Goal: Find specific page/section: Find specific page/section

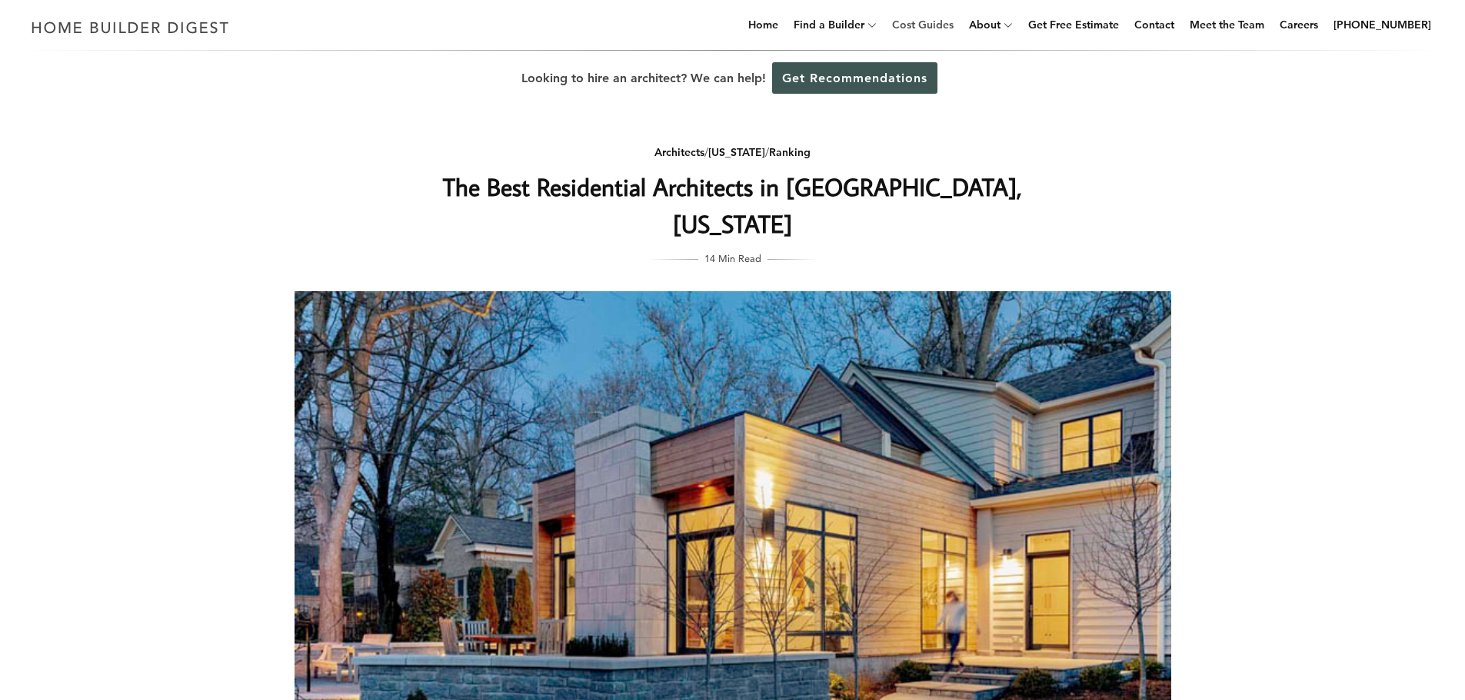
click at [954, 28] on link "Cost Guides" at bounding box center [923, 24] width 74 height 49
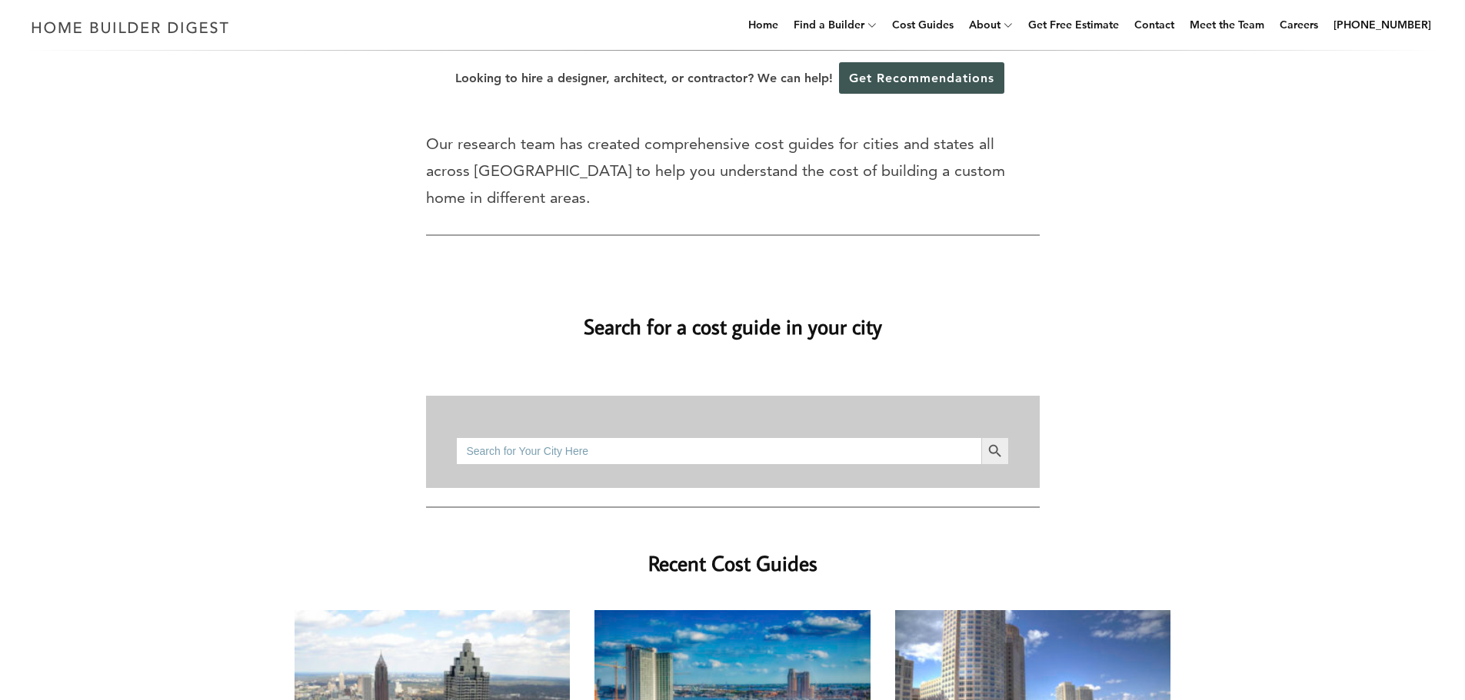
click at [666, 437] on input "Search for:" at bounding box center [718, 451] width 524 height 28
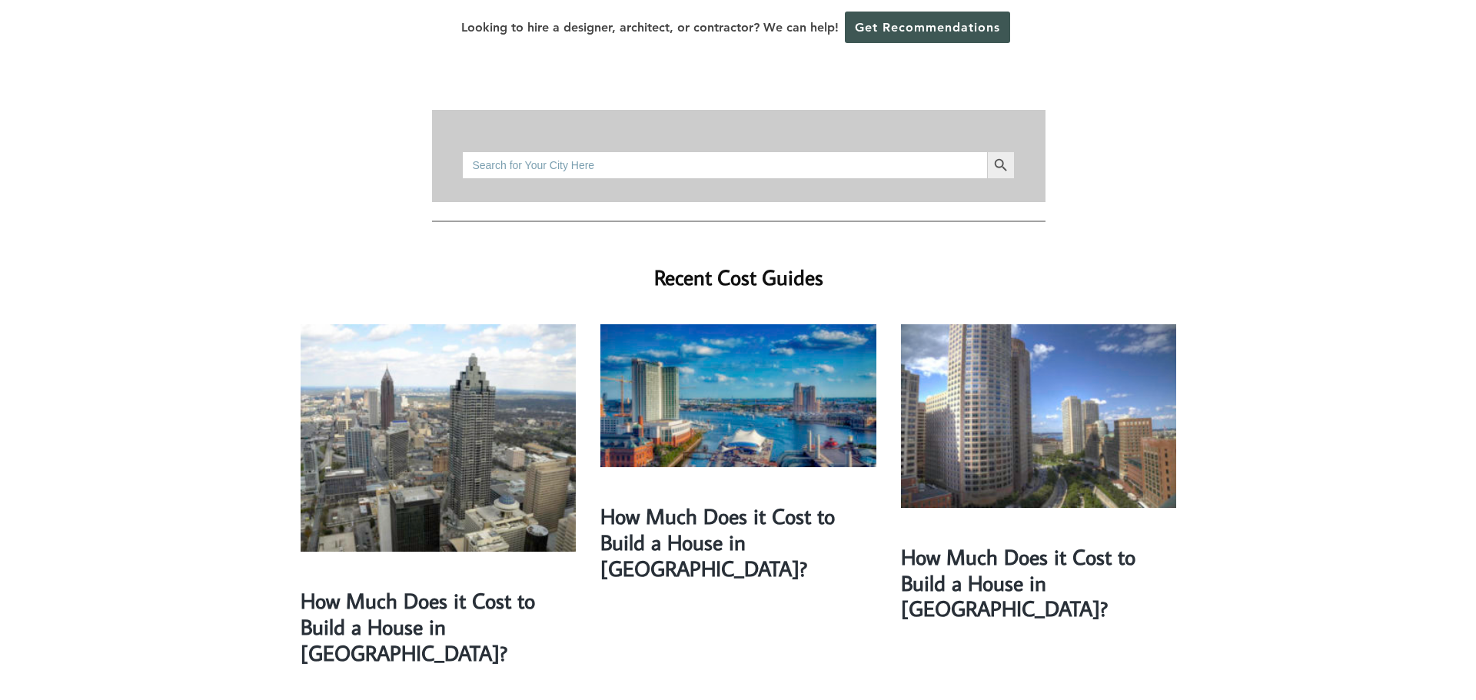
scroll to position [77, 0]
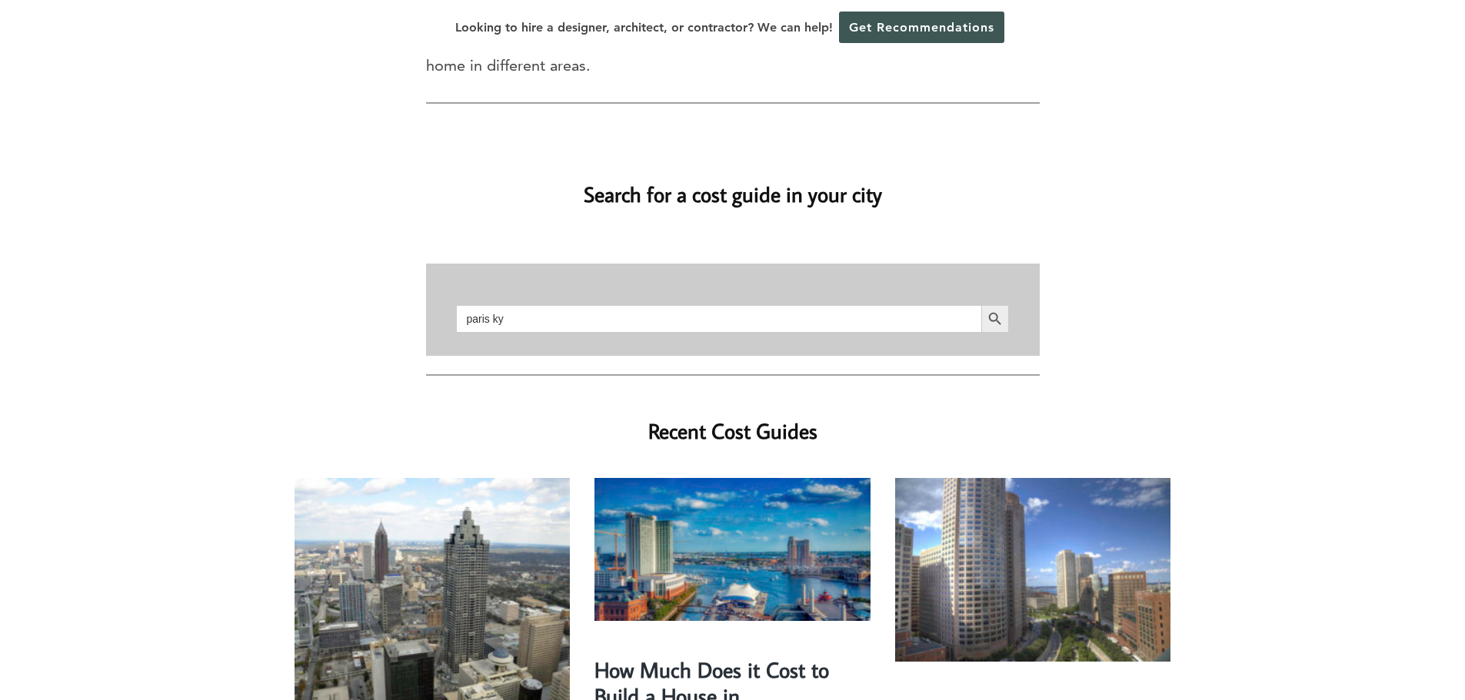
type input "paris ky"
click at [981, 305] on button "Search Button" at bounding box center [995, 319] width 28 height 28
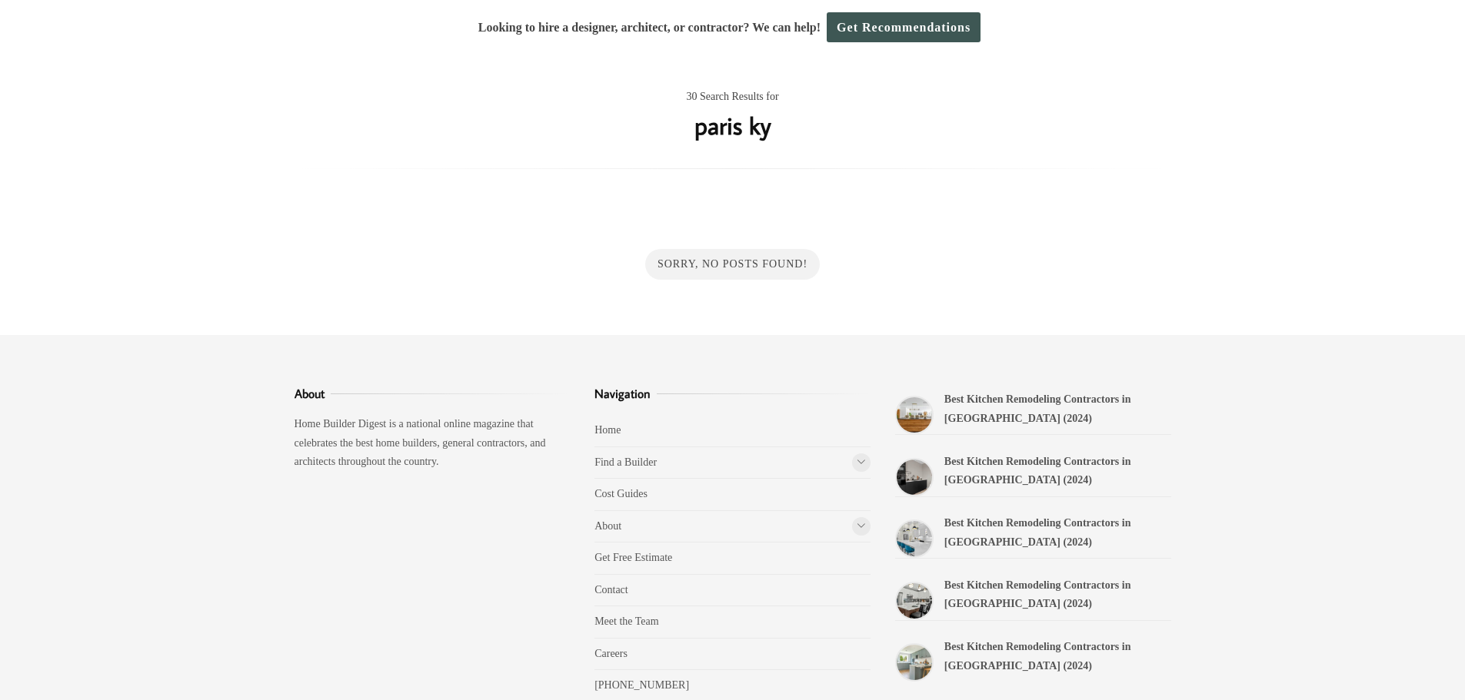
scroll to position [131, 0]
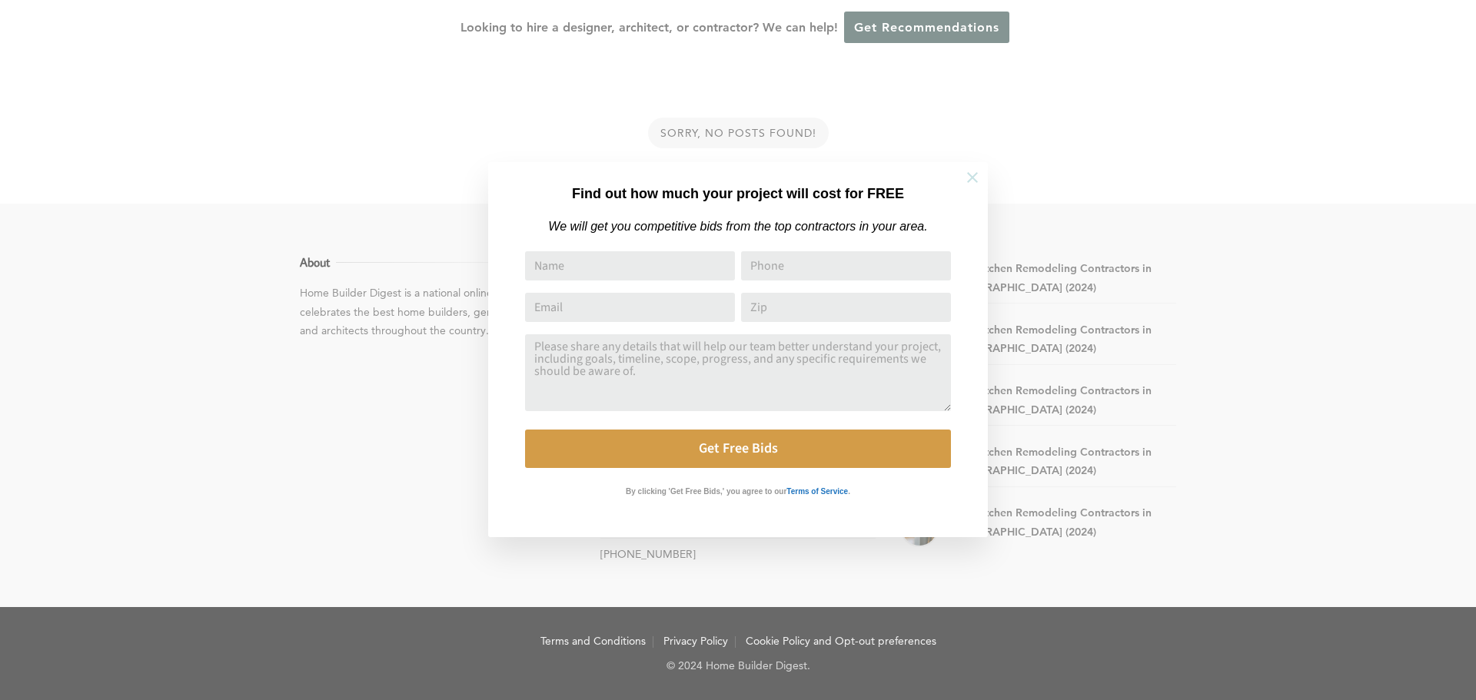
click at [969, 172] on icon at bounding box center [972, 177] width 17 height 17
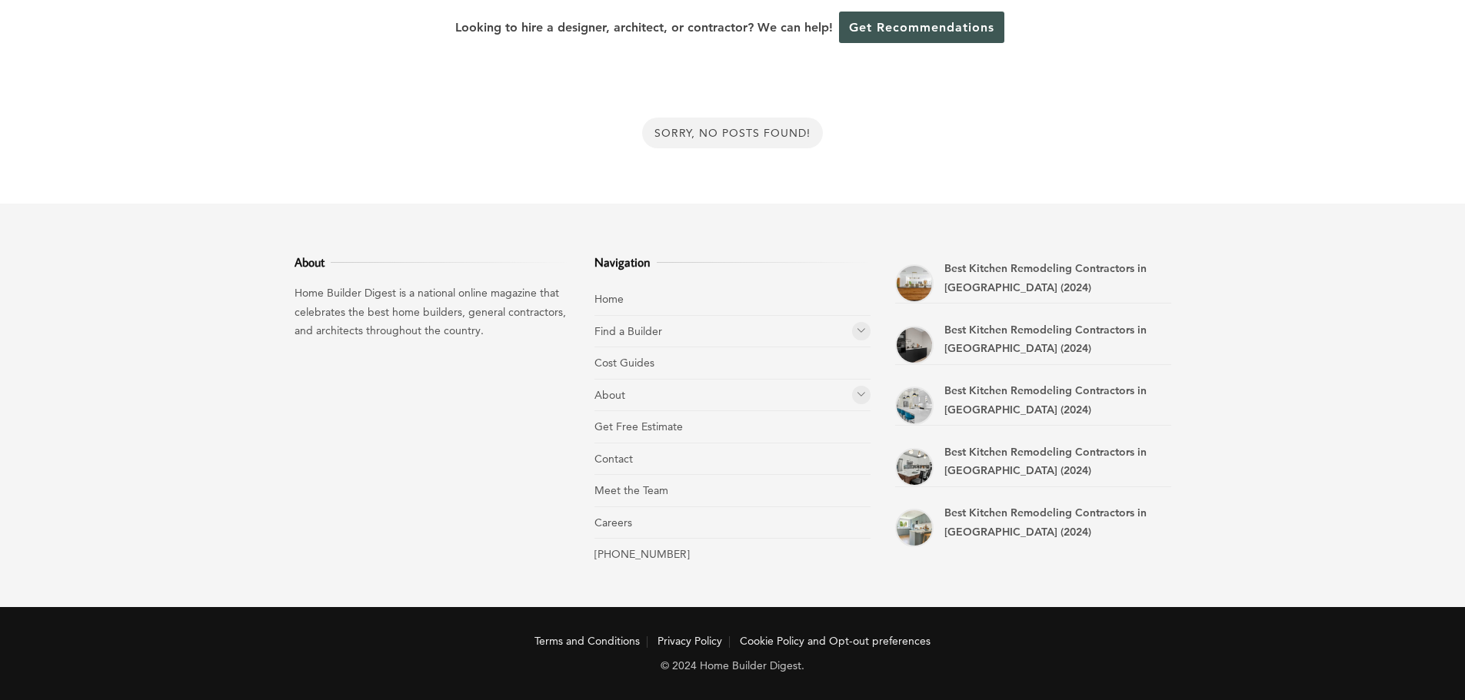
scroll to position [0, 0]
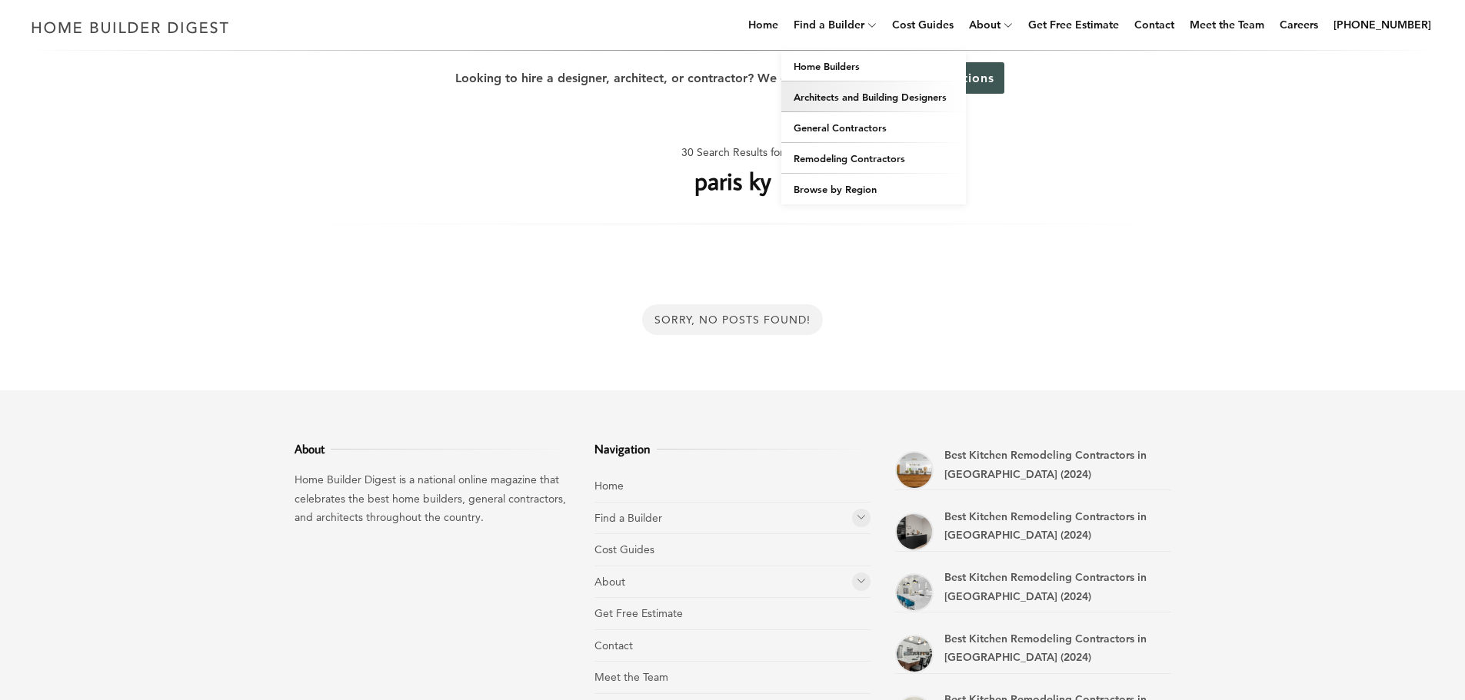
click at [878, 101] on link "Architects and Building Designers" at bounding box center [873, 96] width 185 height 31
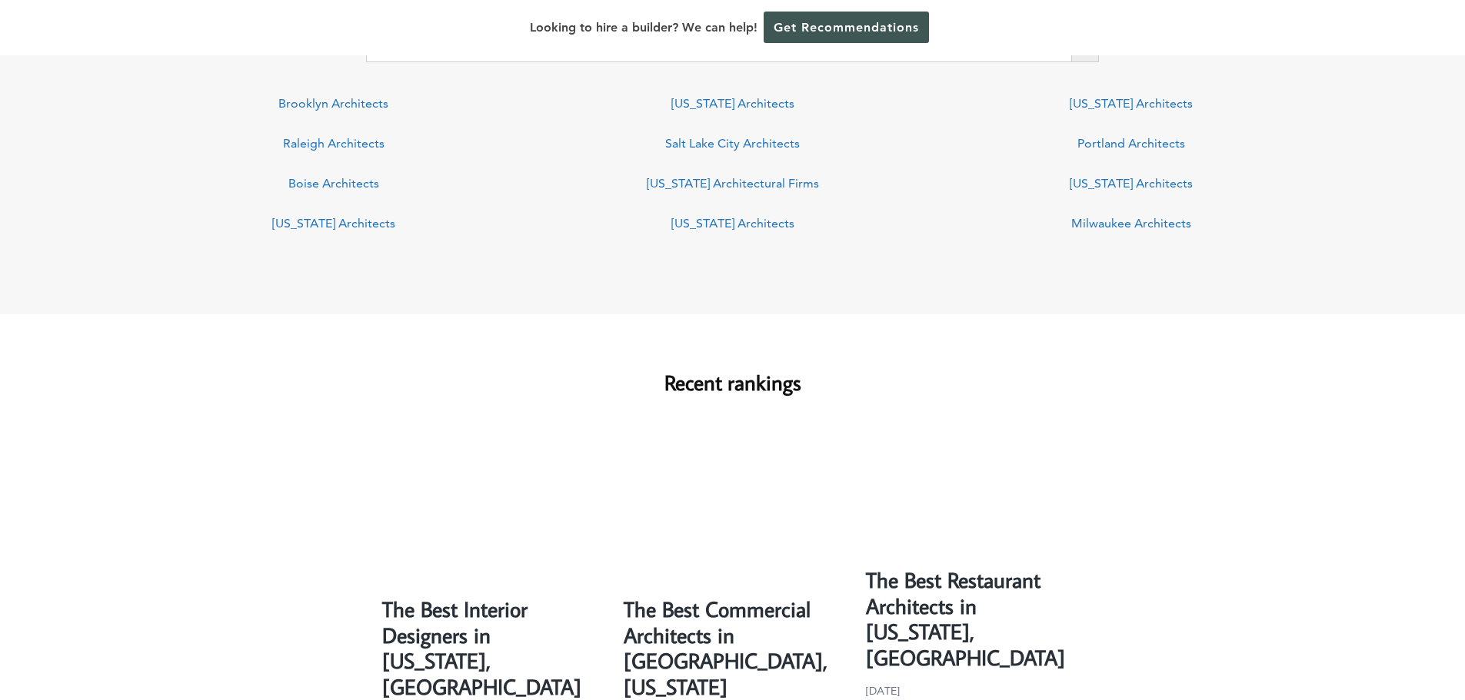
scroll to position [923, 0]
